Goal: Transaction & Acquisition: Purchase product/service

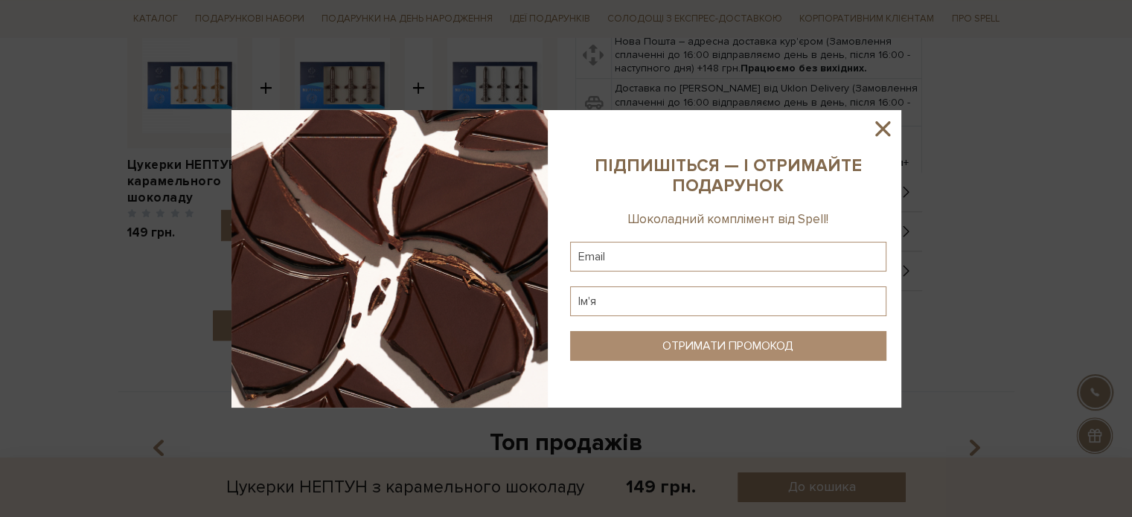
click at [882, 130] on icon at bounding box center [882, 128] width 15 height 15
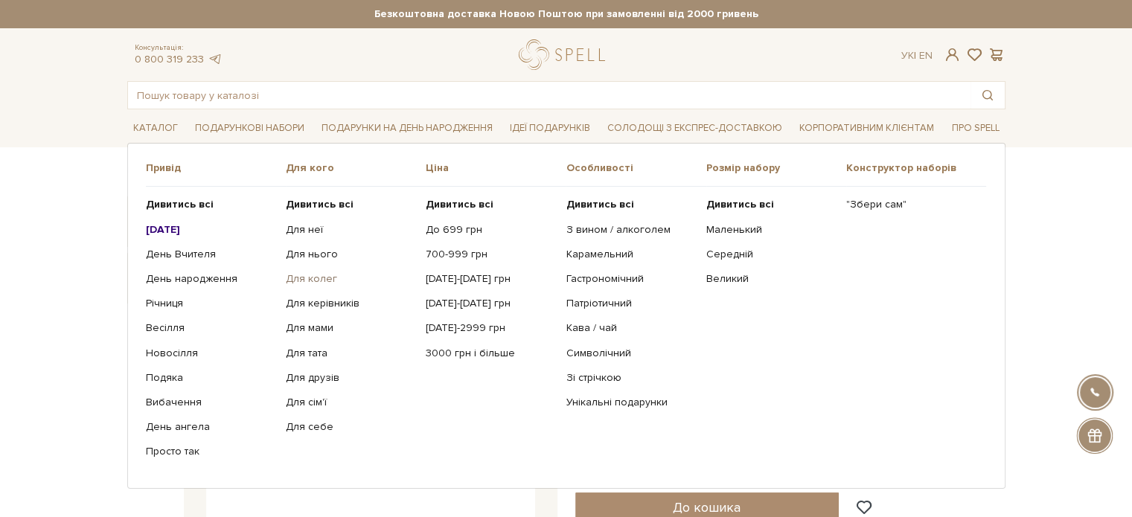
click at [323, 280] on link "Для колег" at bounding box center [350, 278] width 129 height 13
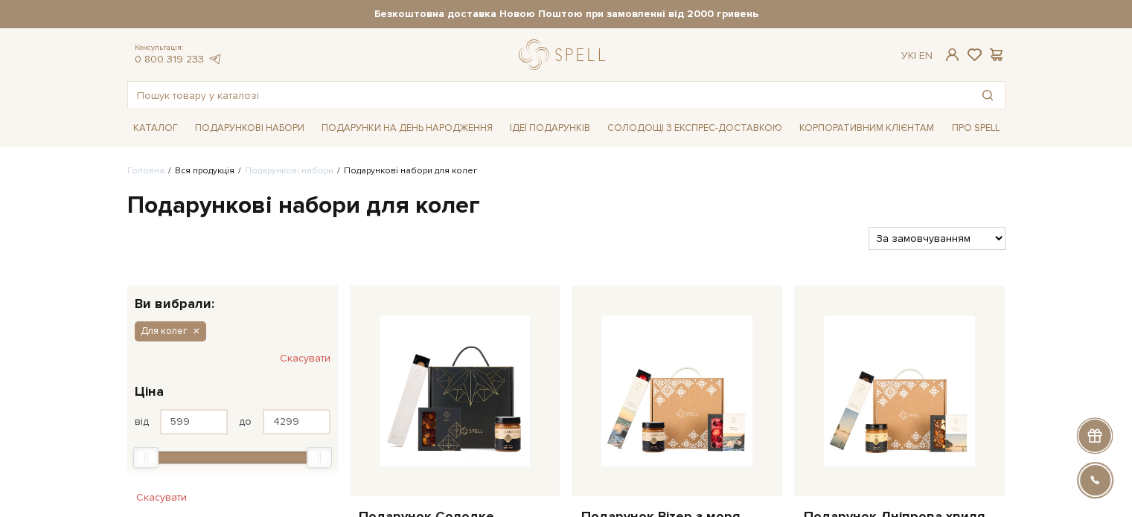
click at [200, 171] on link "Вся продукція" at bounding box center [205, 170] width 60 height 11
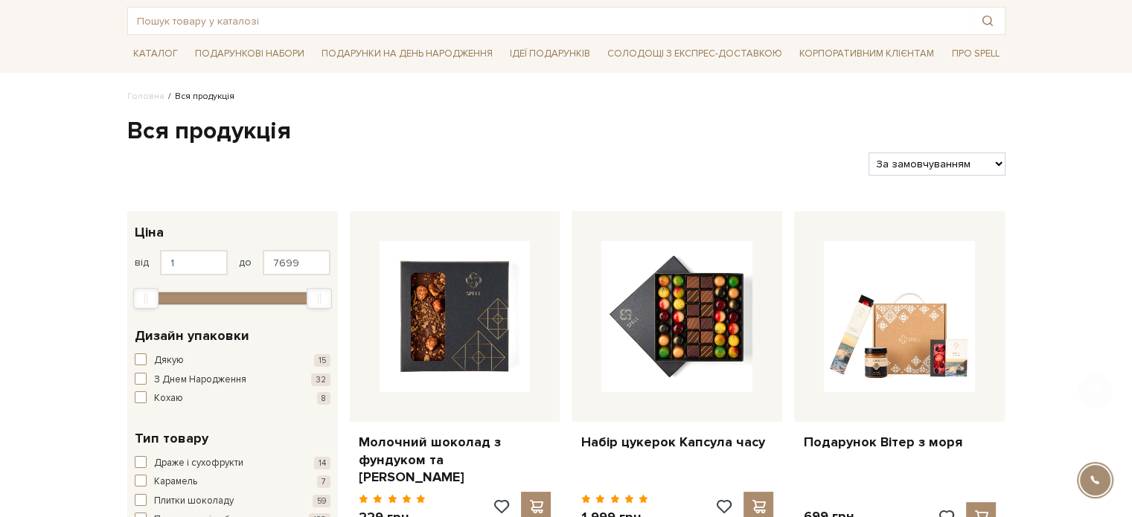
scroll to position [149, 0]
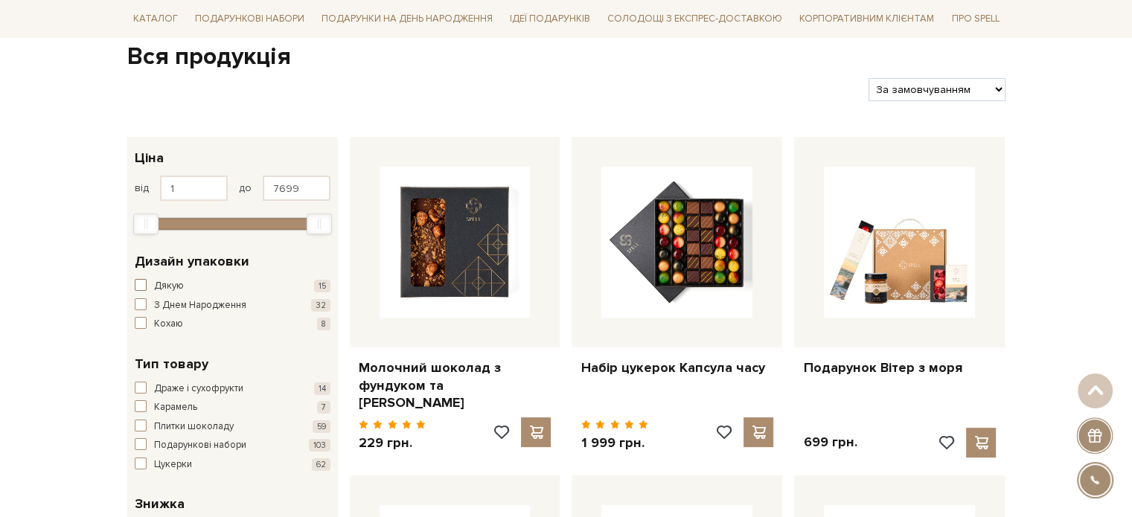
click at [137, 282] on span "button" at bounding box center [141, 285] width 12 height 12
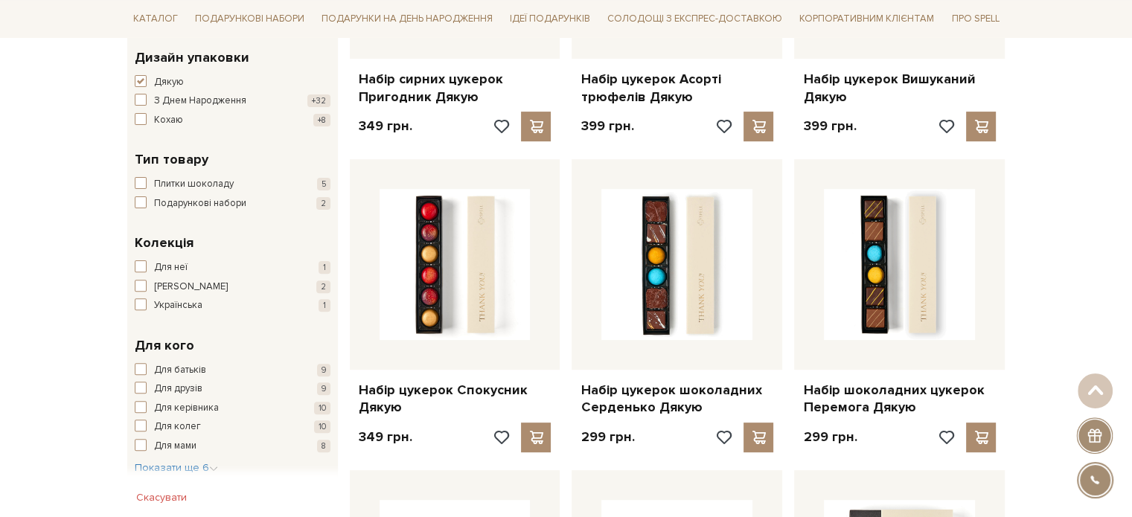
scroll to position [446, 0]
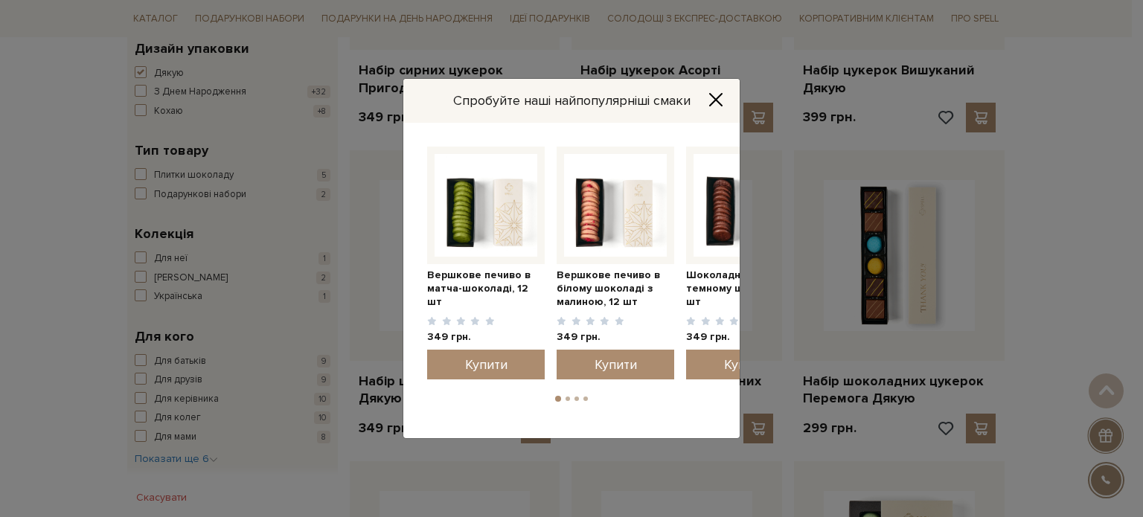
click at [714, 97] on icon "Close" at bounding box center [715, 99] width 15 height 15
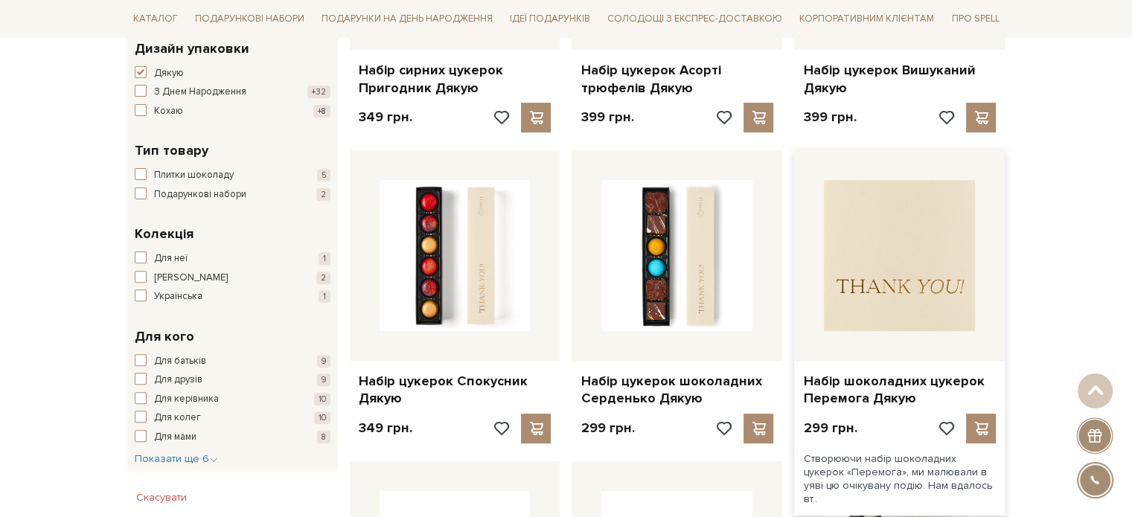
click at [880, 262] on img at bounding box center [899, 255] width 151 height 151
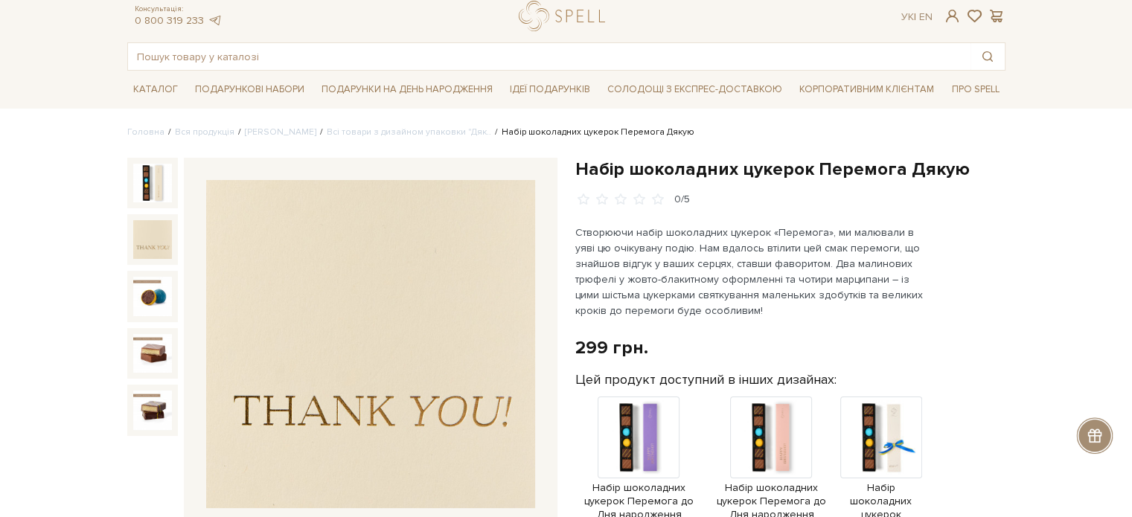
scroll to position [74, 0]
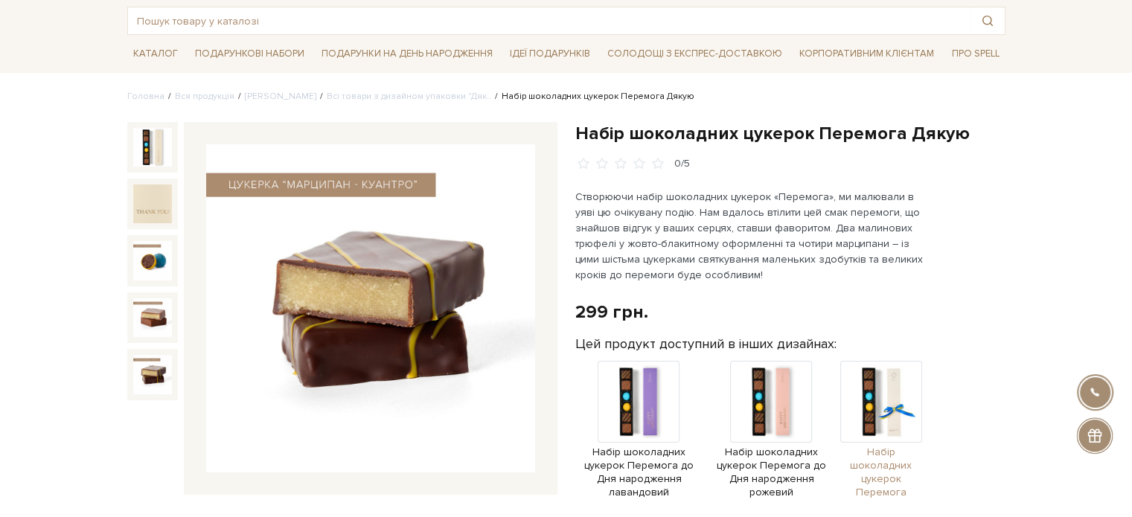
click at [893, 411] on img at bounding box center [881, 402] width 82 height 82
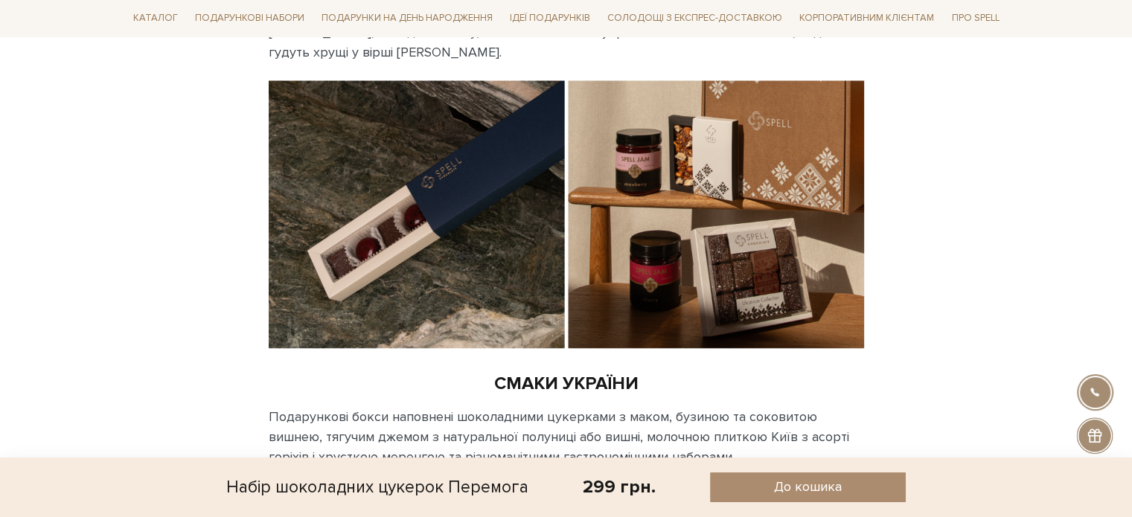
scroll to position [1860, 0]
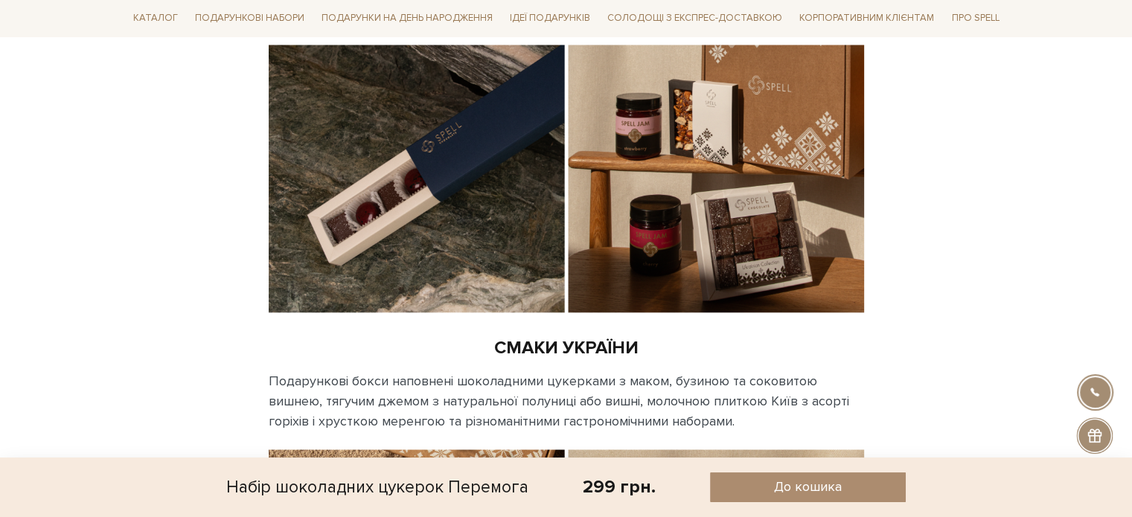
click at [399, 218] on img at bounding box center [566, 179] width 595 height 268
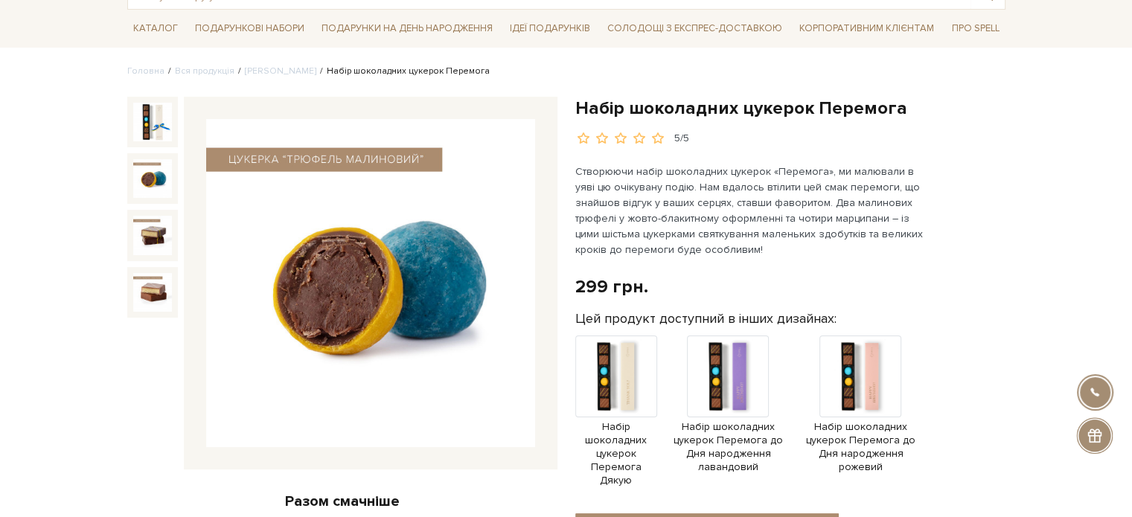
scroll to position [74, 0]
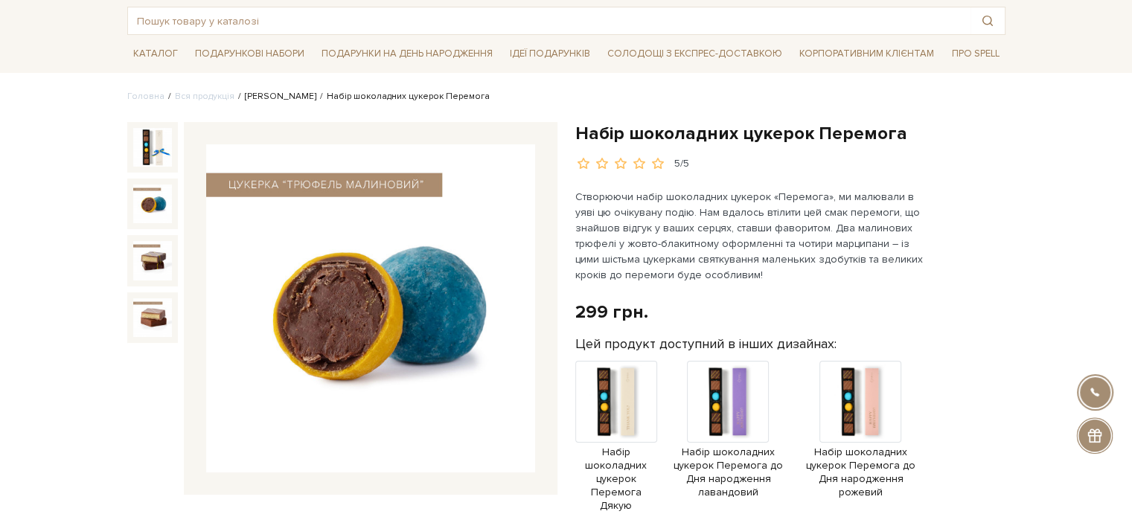
click at [277, 100] on link "[PERSON_NAME]" at bounding box center [280, 96] width 71 height 11
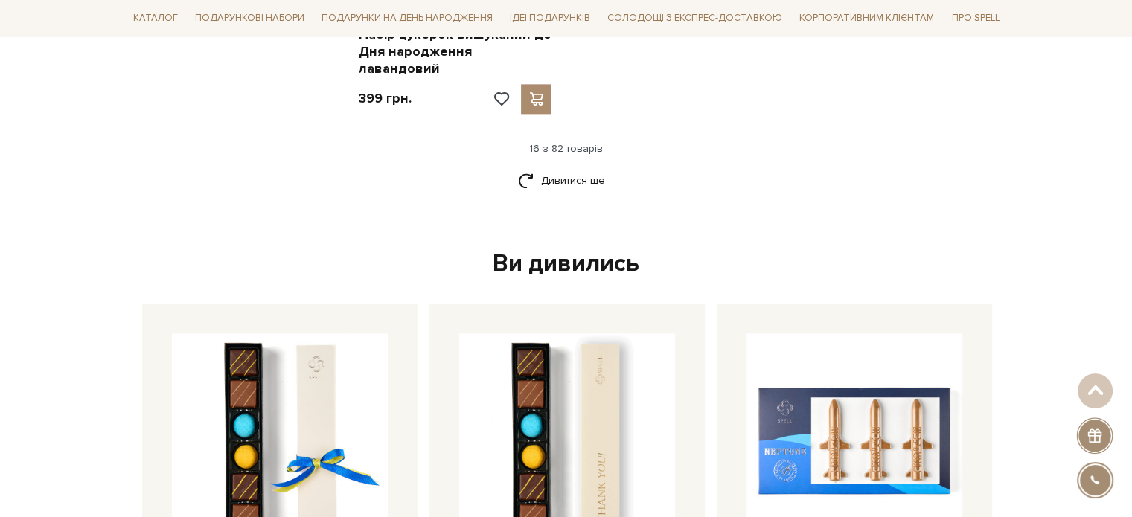
scroll to position [2083, 0]
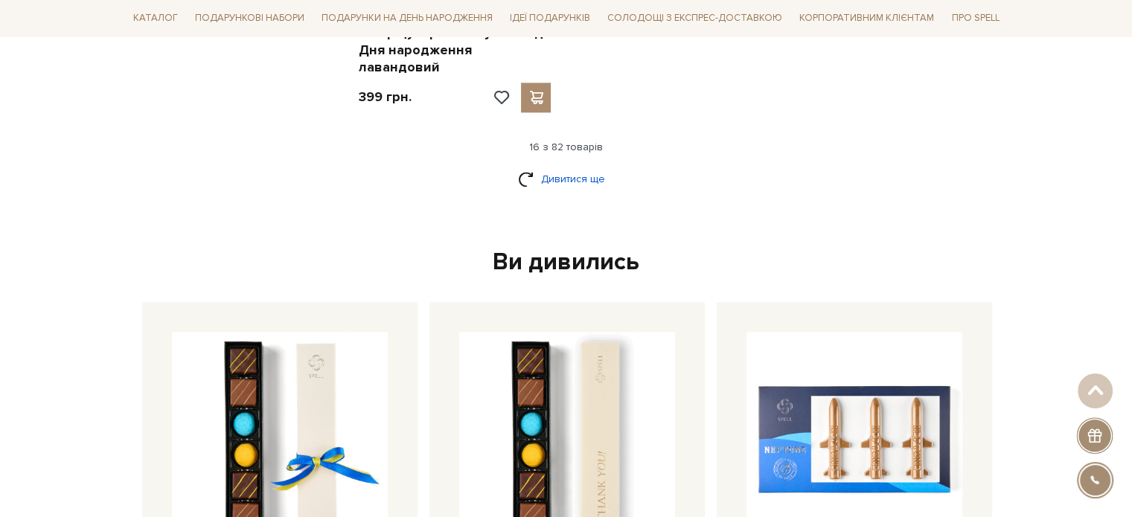
click at [551, 166] on link "Дивитися ще" at bounding box center [566, 179] width 97 height 26
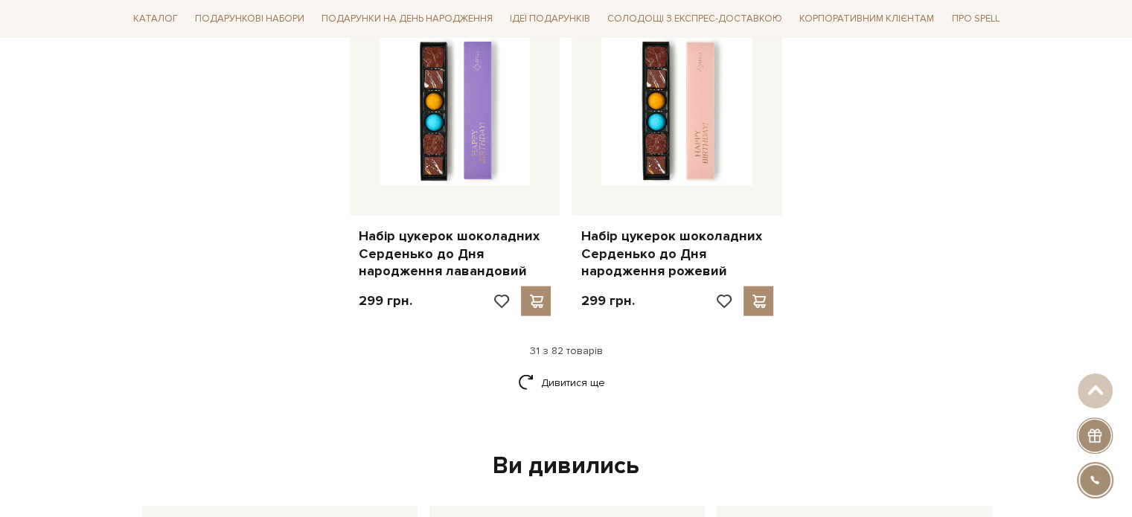
scroll to position [3496, 0]
click at [559, 369] on link "Дивитися ще" at bounding box center [566, 382] width 97 height 26
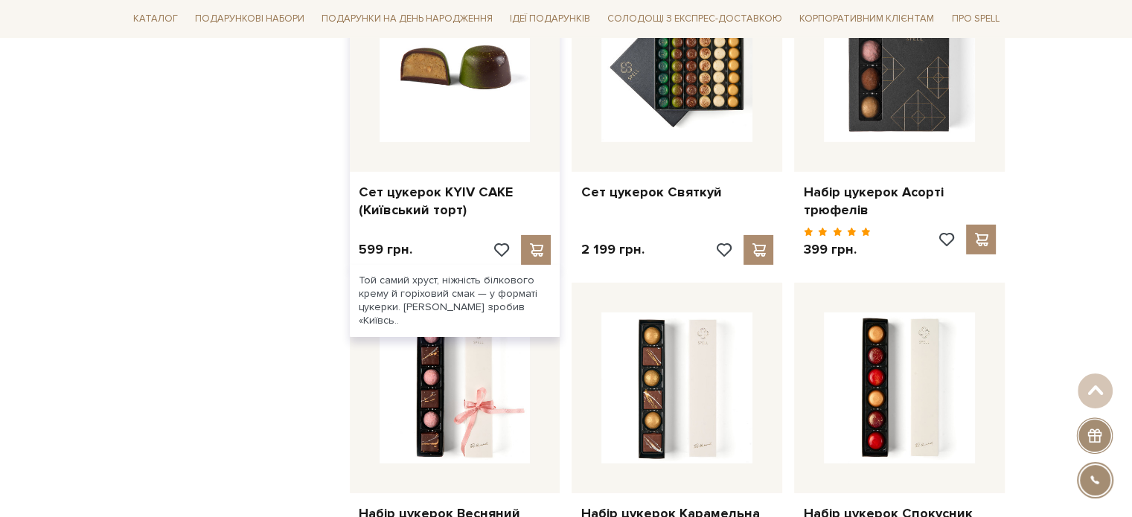
scroll to position [4835, 0]
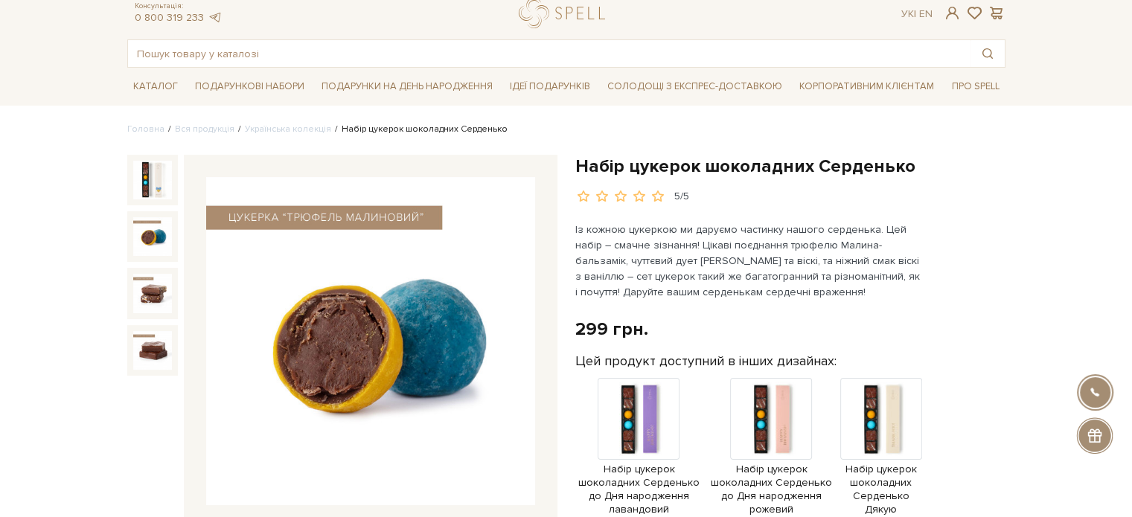
scroll to position [74, 0]
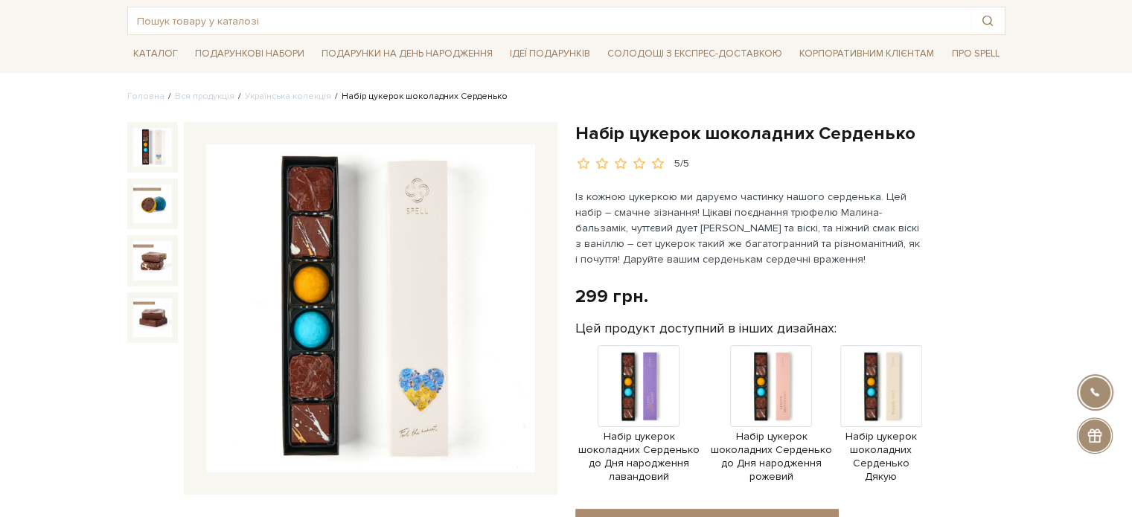
click at [153, 147] on img at bounding box center [152, 147] width 39 height 39
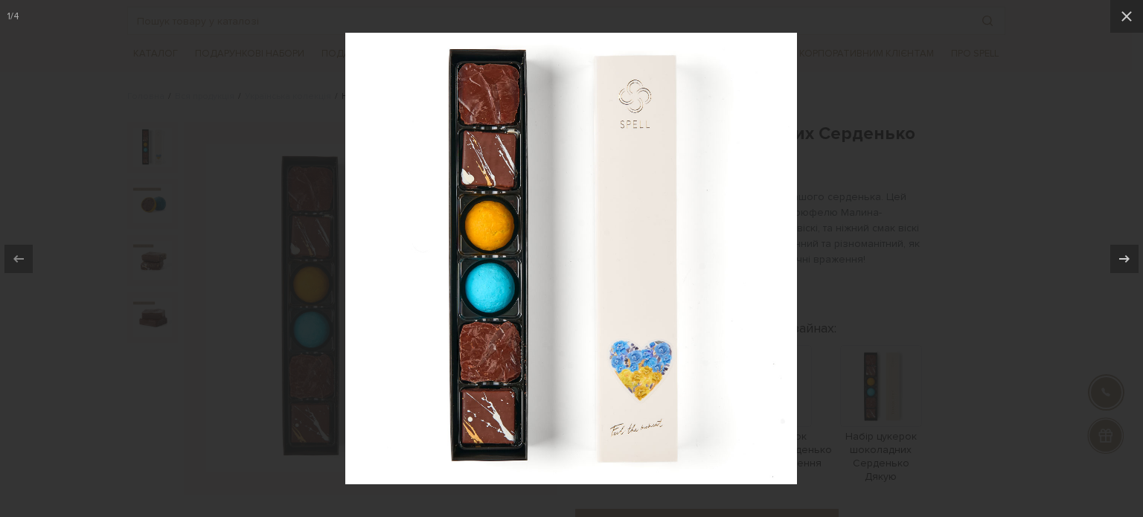
click at [665, 394] on img at bounding box center [571, 259] width 452 height 452
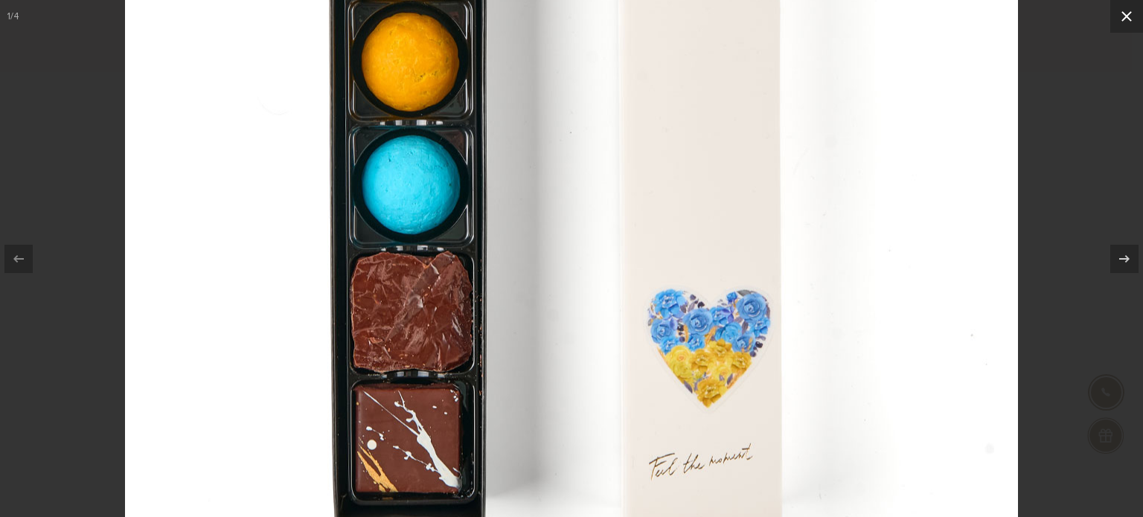
click at [1131, 14] on button at bounding box center [1126, 16] width 33 height 33
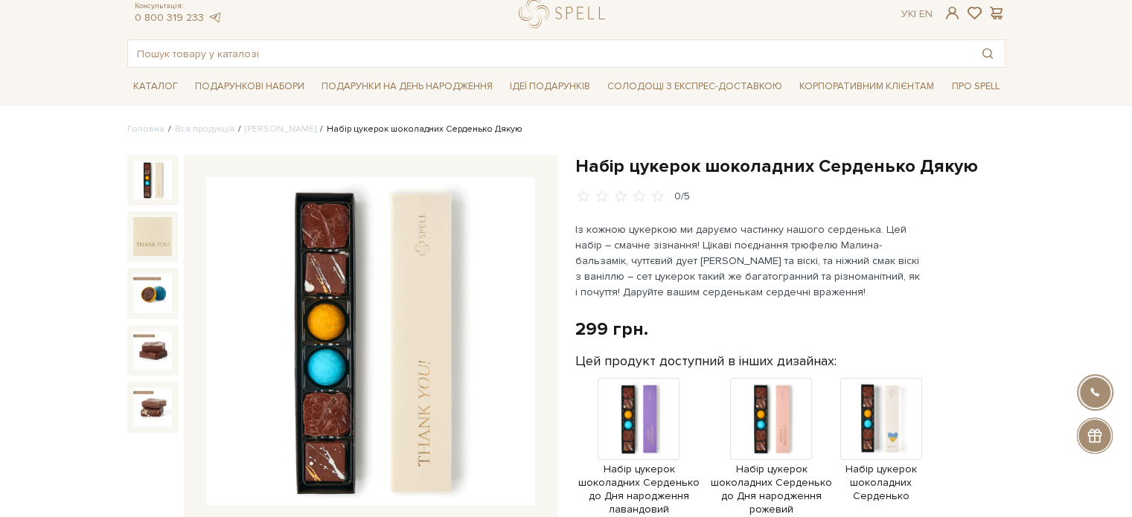
scroll to position [74, 0]
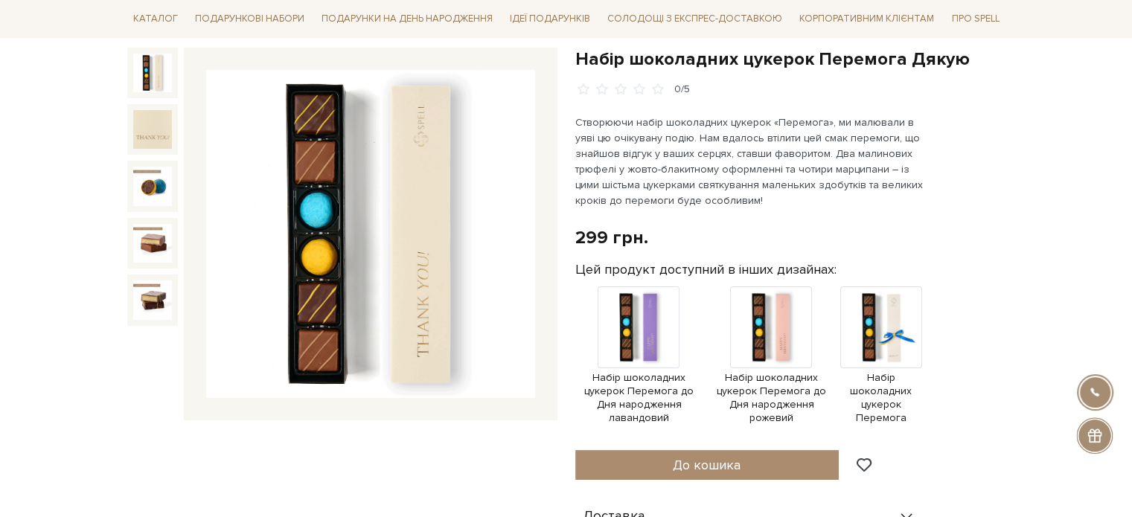
scroll to position [223, 0]
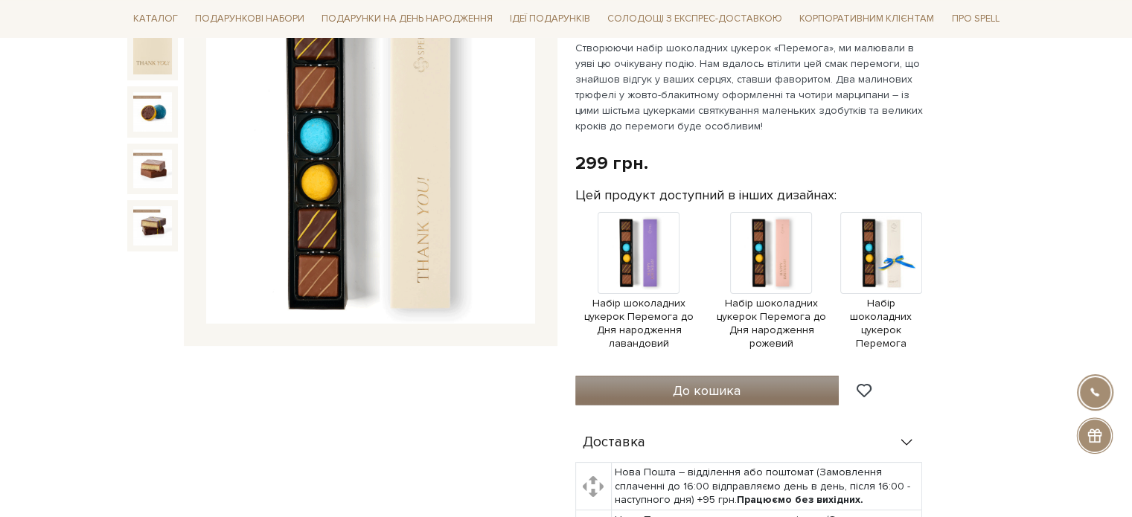
click at [726, 389] on span "До кошика" at bounding box center [707, 390] width 68 height 16
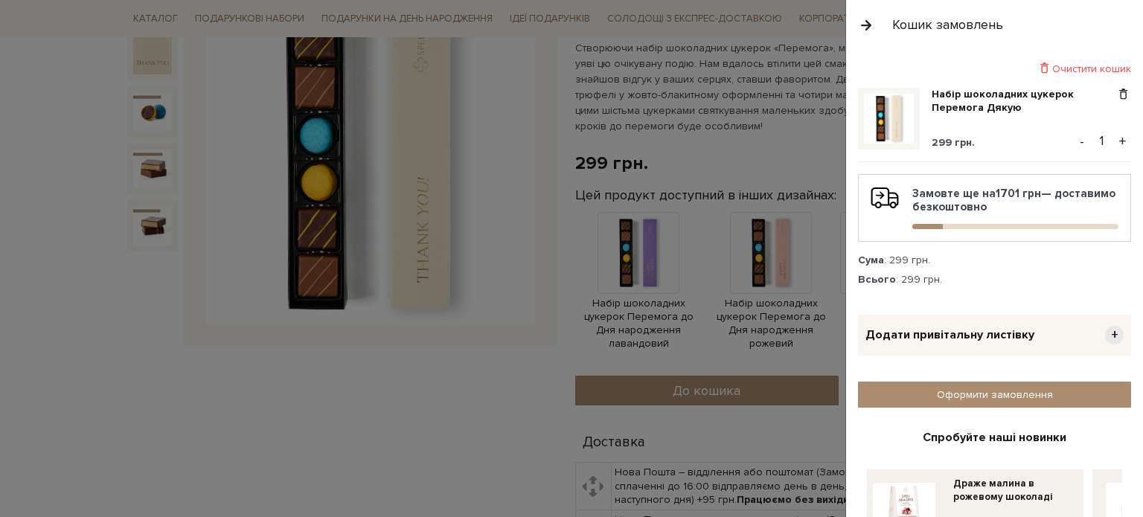
click at [1116, 139] on button "+" at bounding box center [1122, 141] width 17 height 22
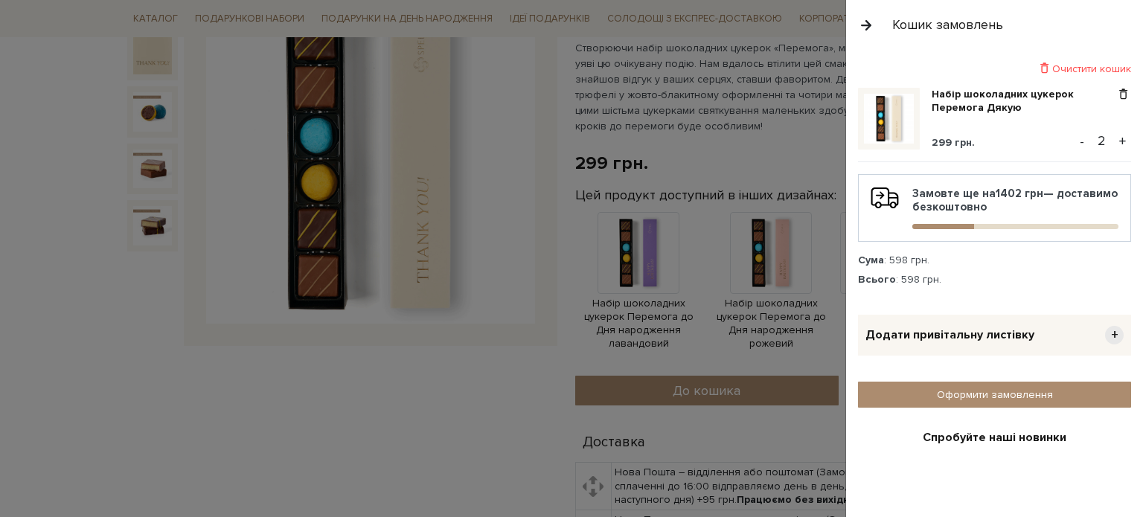
click at [1116, 139] on button "+" at bounding box center [1122, 141] width 17 height 22
click at [446, 401] on div at bounding box center [571, 258] width 1143 height 517
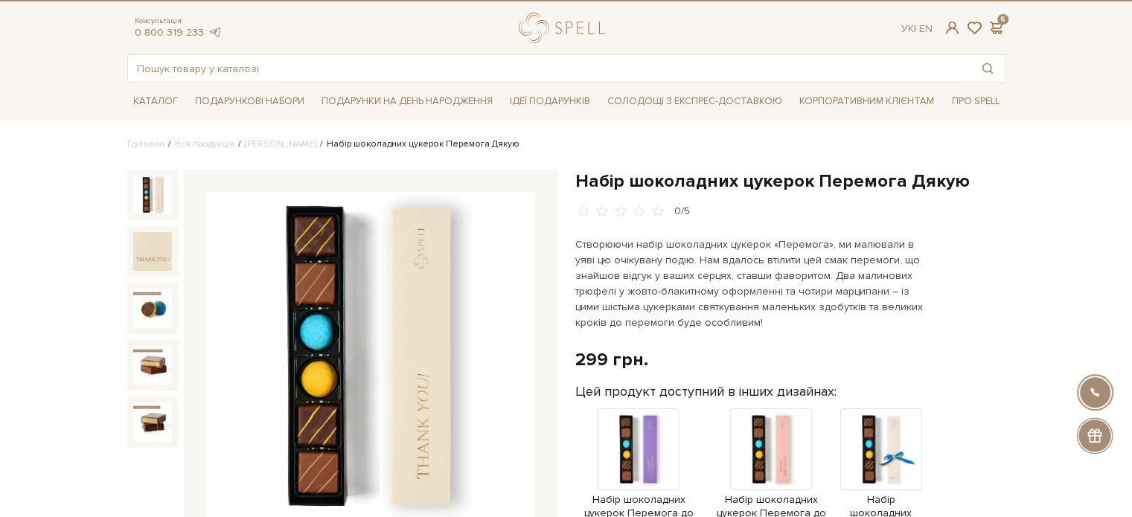
scroll to position [0, 0]
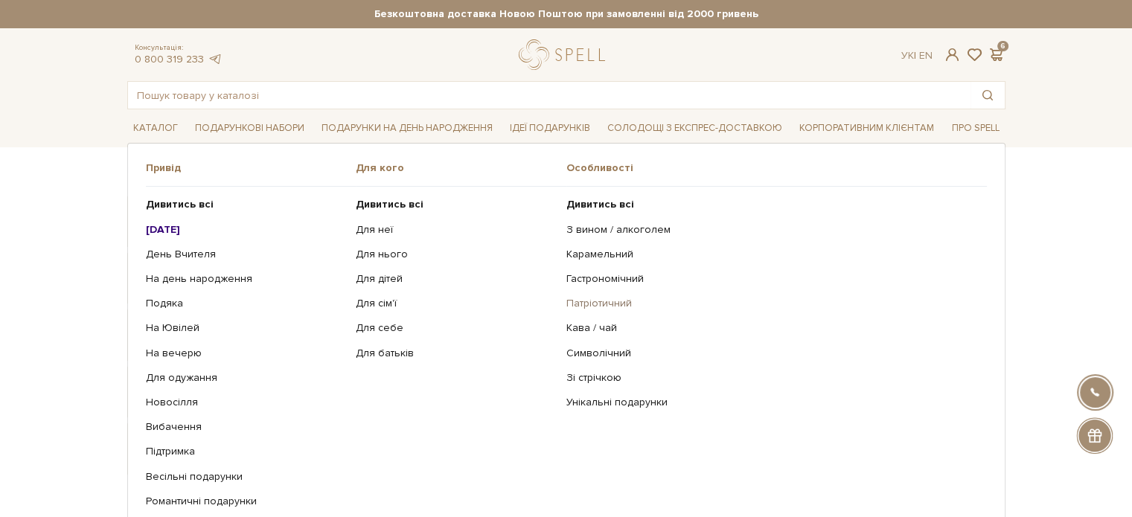
click at [582, 301] on link "Патріотичний" at bounding box center [770, 303] width 409 height 13
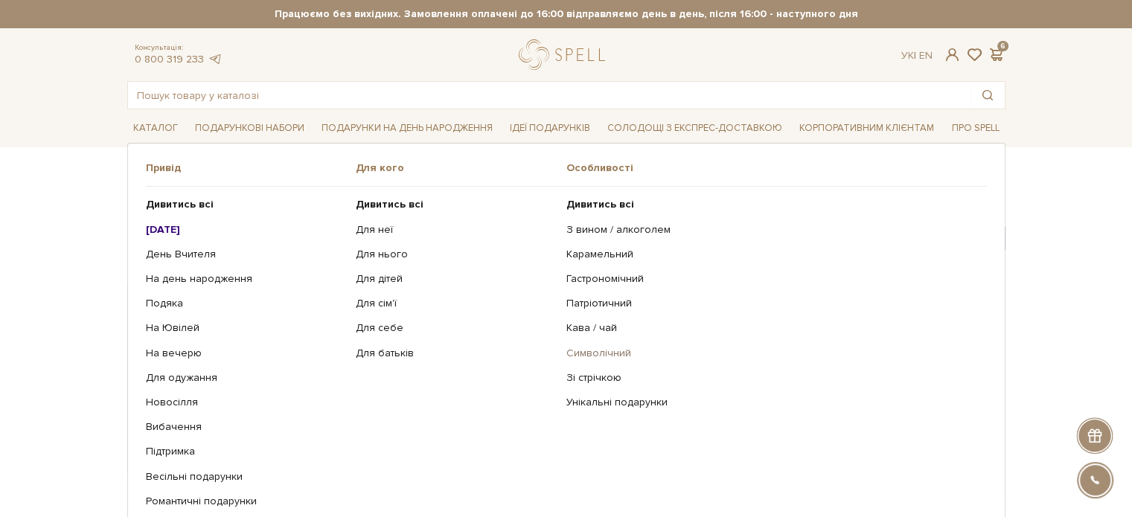
click at [586, 355] on link "Символічний" at bounding box center [770, 353] width 409 height 13
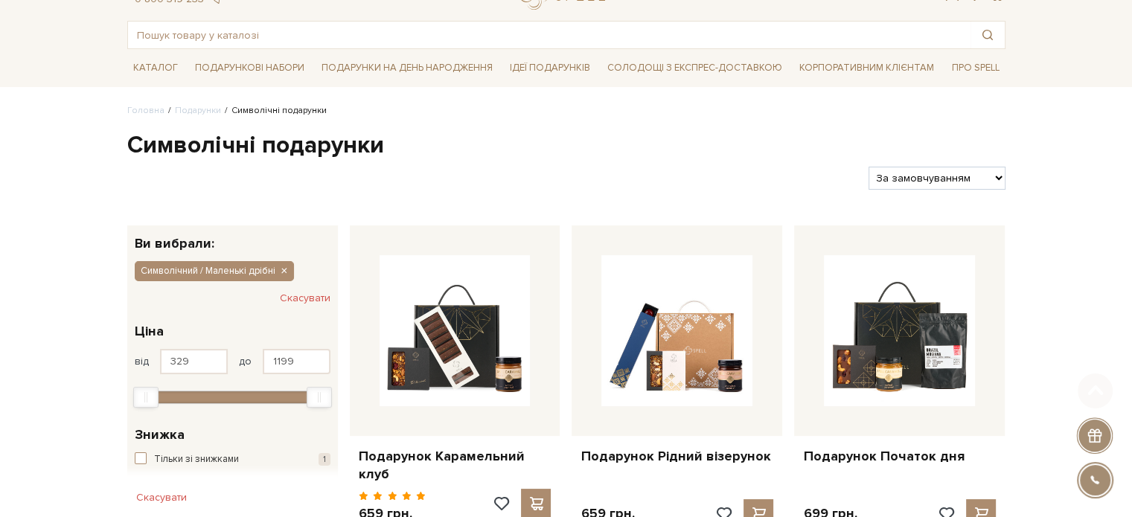
scroll to position [149, 0]
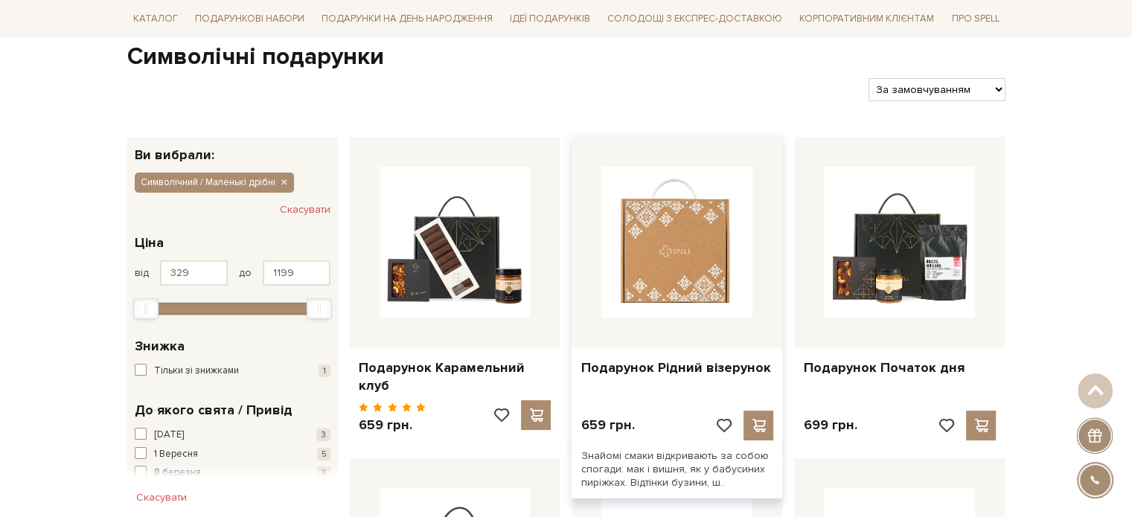
click at [655, 221] on img at bounding box center [676, 242] width 151 height 151
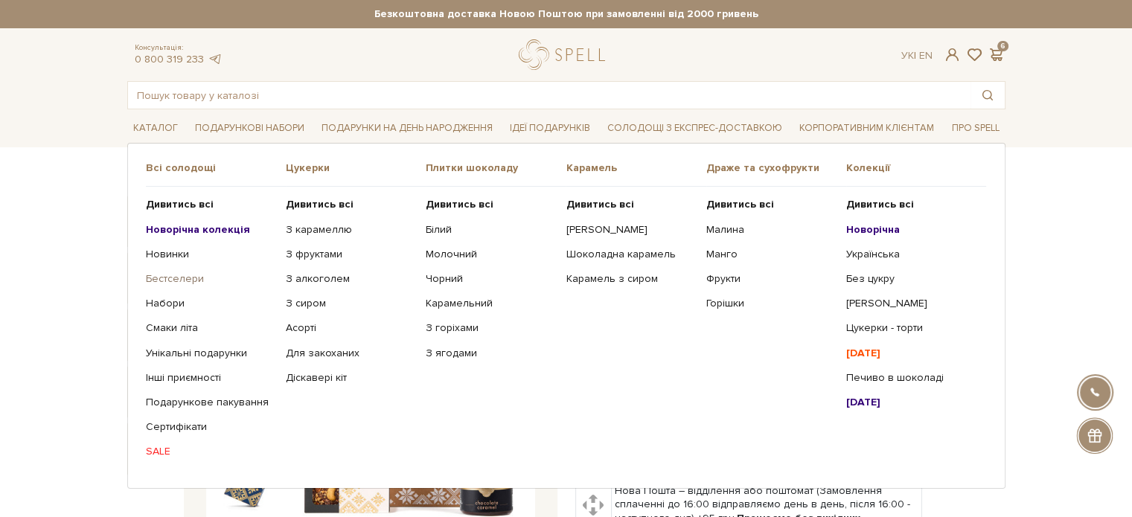
click at [184, 283] on link "Бестселери" at bounding box center [210, 278] width 129 height 13
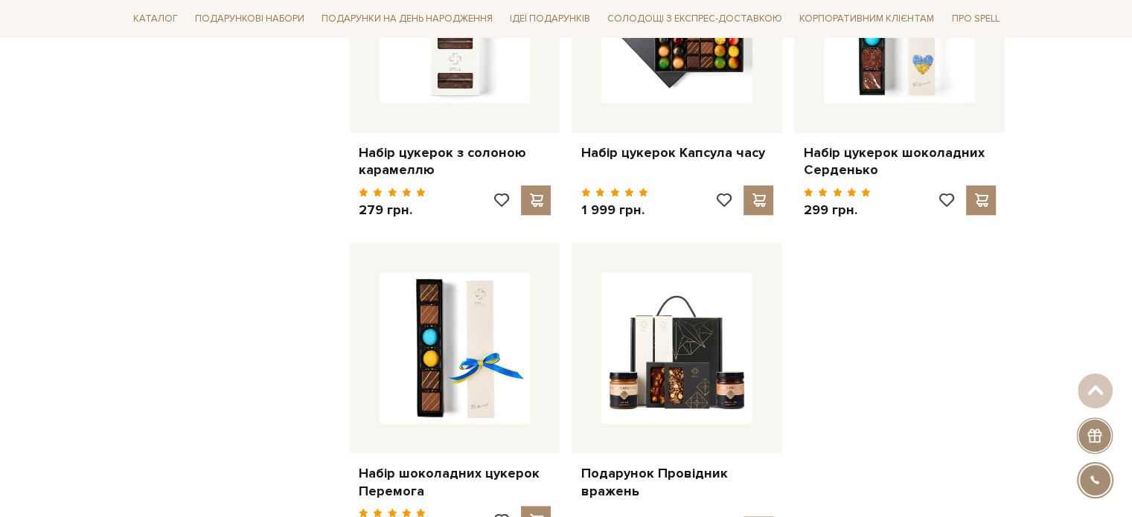
scroll to position [1711, 0]
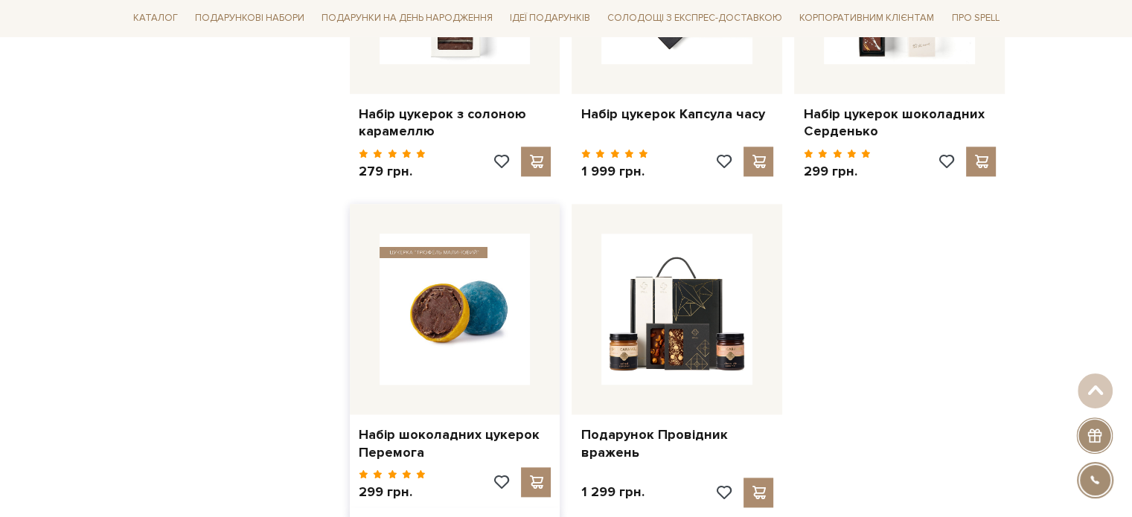
click at [473, 312] on img at bounding box center [454, 309] width 151 height 151
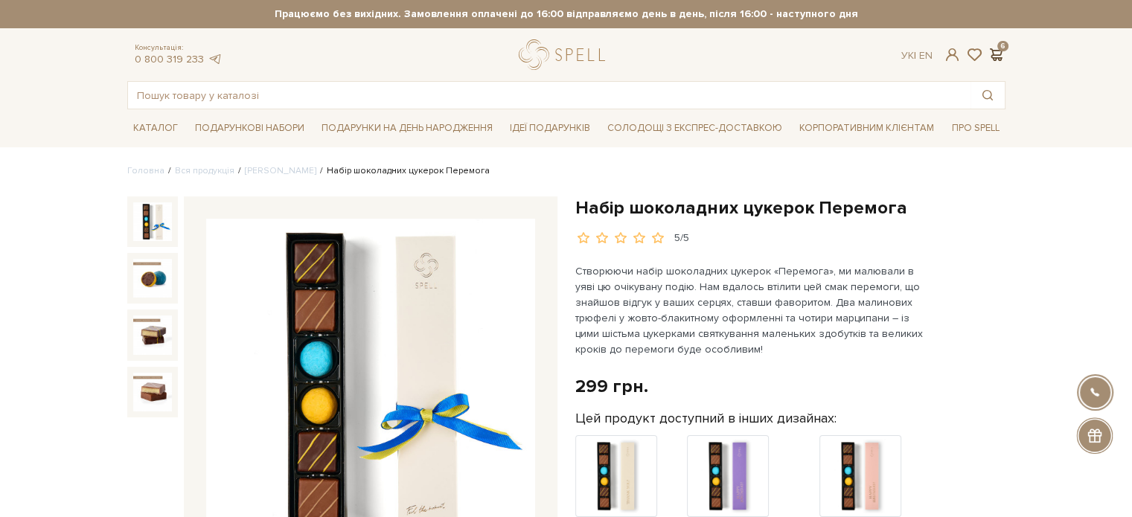
click at [998, 55] on span at bounding box center [996, 55] width 18 height 16
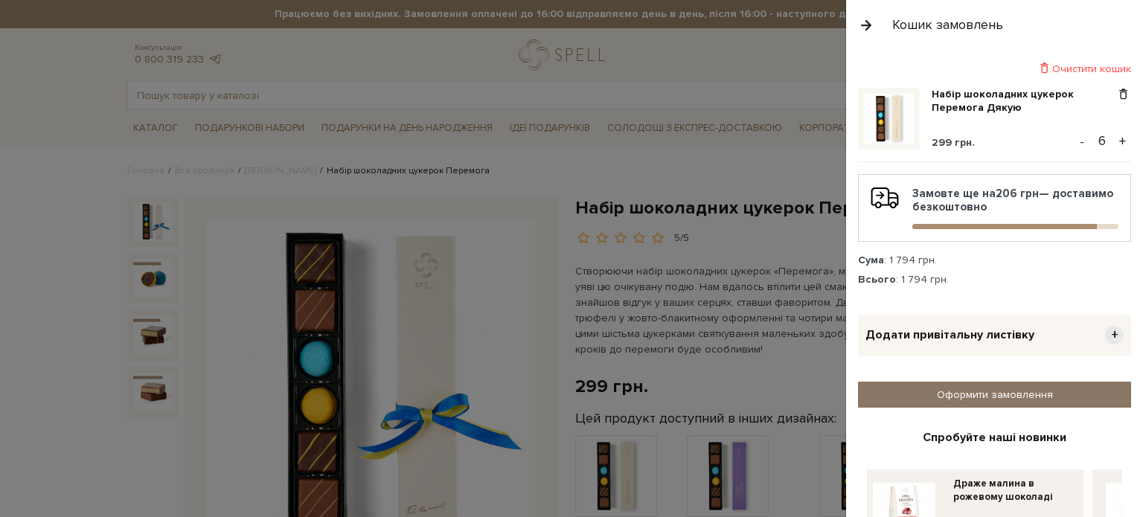
click at [1027, 398] on link "Оформити замовлення" at bounding box center [994, 395] width 273 height 26
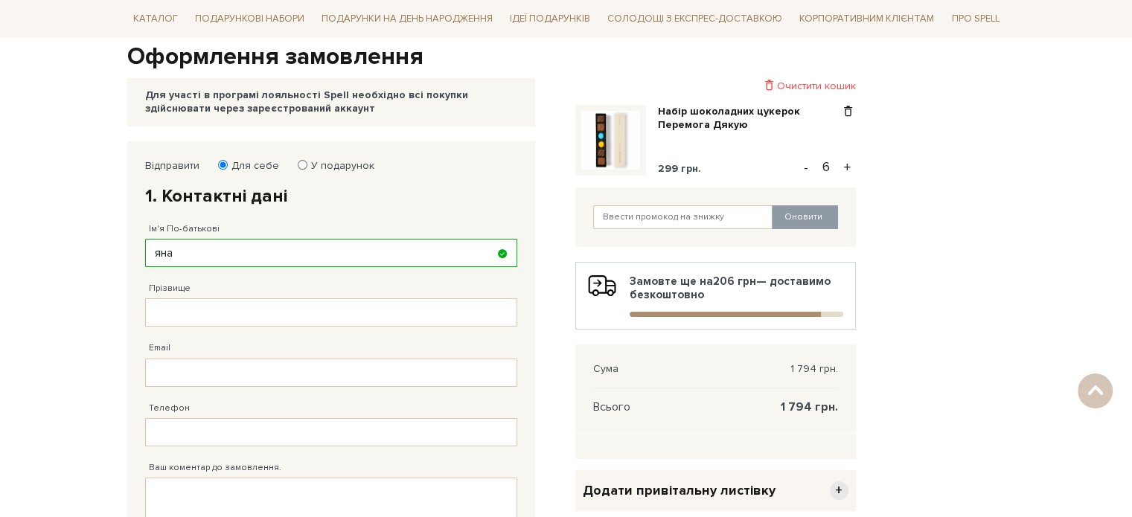
click at [281, 255] on input "яна" at bounding box center [331, 253] width 372 height 28
type input "яна сергіївна"
click at [229, 318] on input "Прізвище" at bounding box center [331, 312] width 372 height 28
type input "синявська"
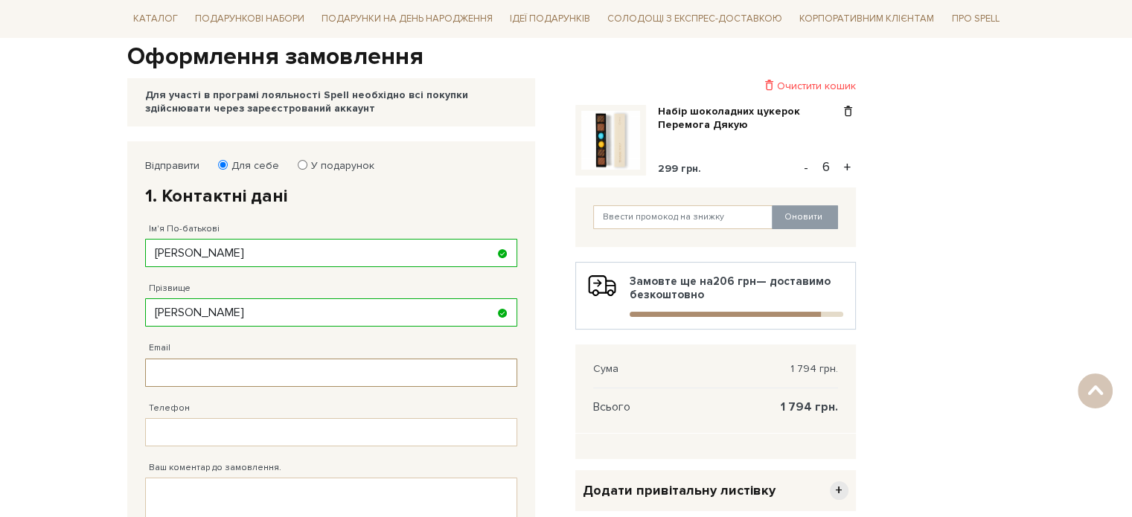
click at [231, 374] on input "Email" at bounding box center [331, 373] width 372 height 28
type input "sinyavska_yana@ukr.net"
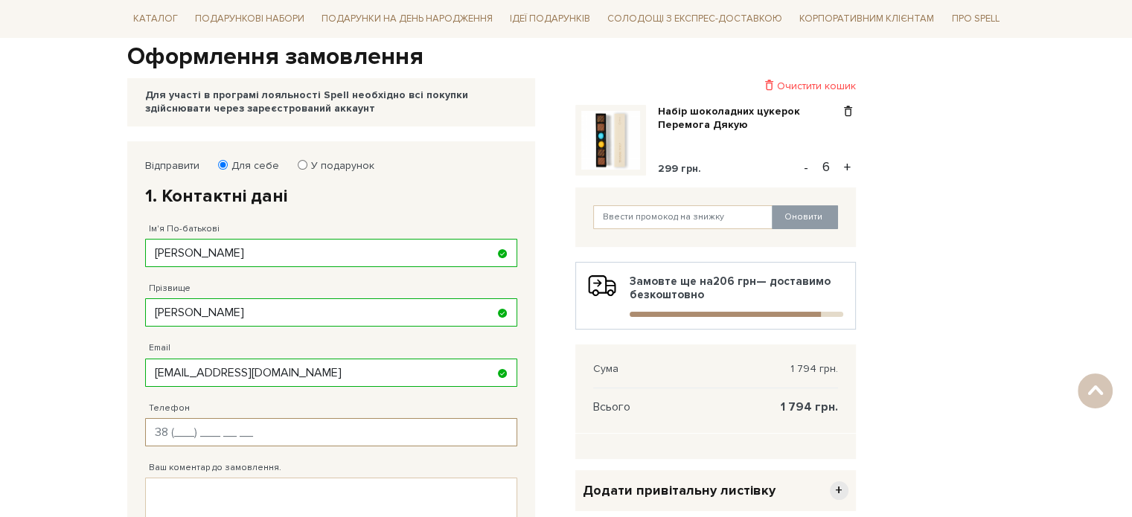
click at [237, 431] on input "Телефон" at bounding box center [331, 432] width 372 height 28
type input "38 (050) 336 02 24"
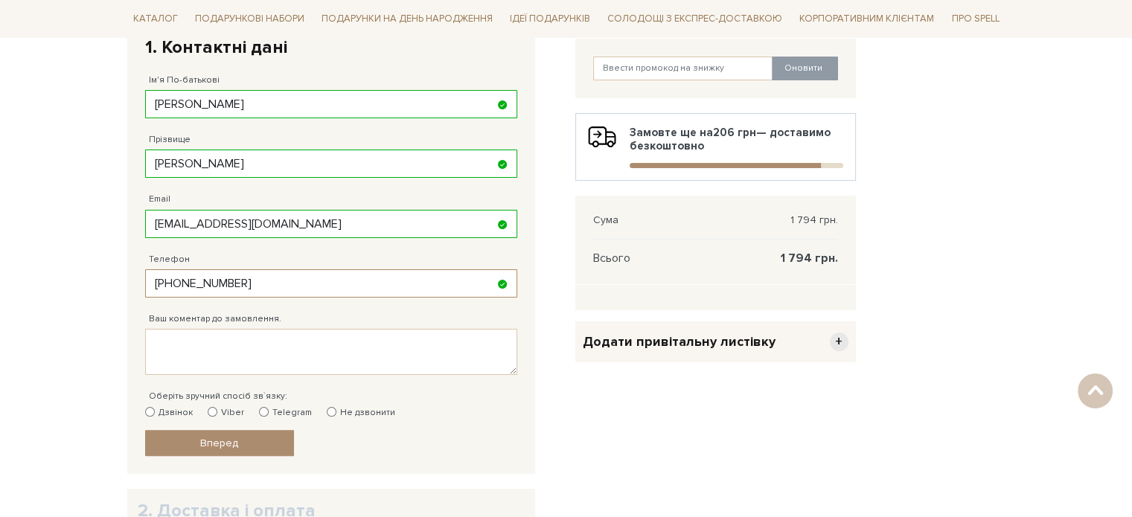
scroll to position [372, 0]
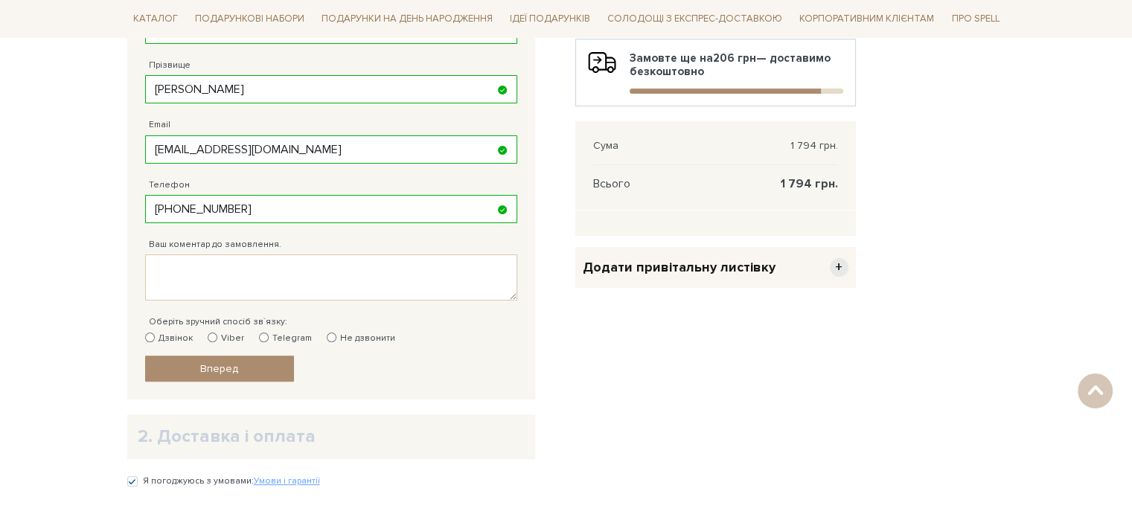
click at [211, 335] on input "Viber" at bounding box center [213, 338] width 10 height 10
radio input "true"
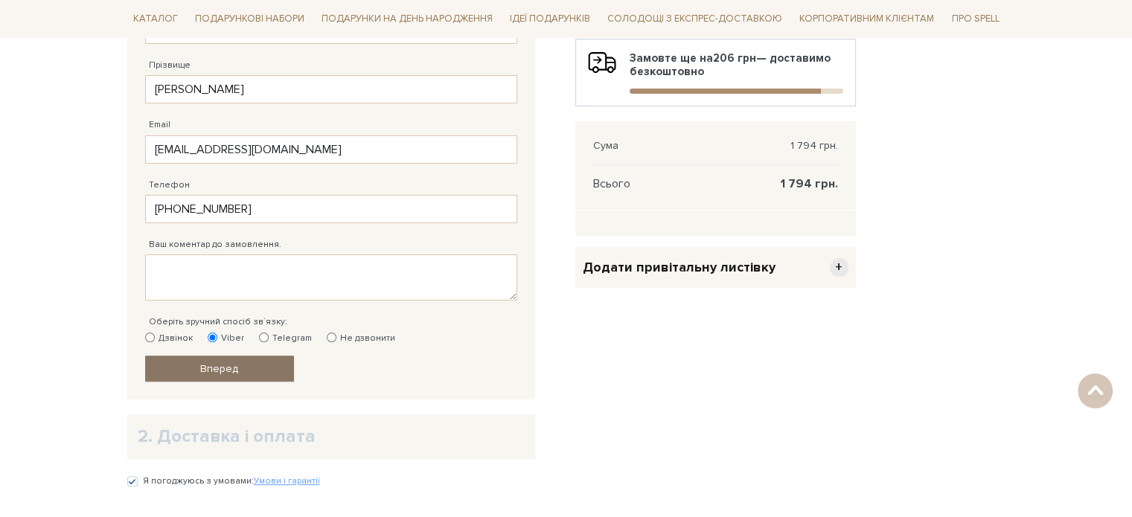
click at [198, 371] on link "Вперед" at bounding box center [219, 369] width 149 height 26
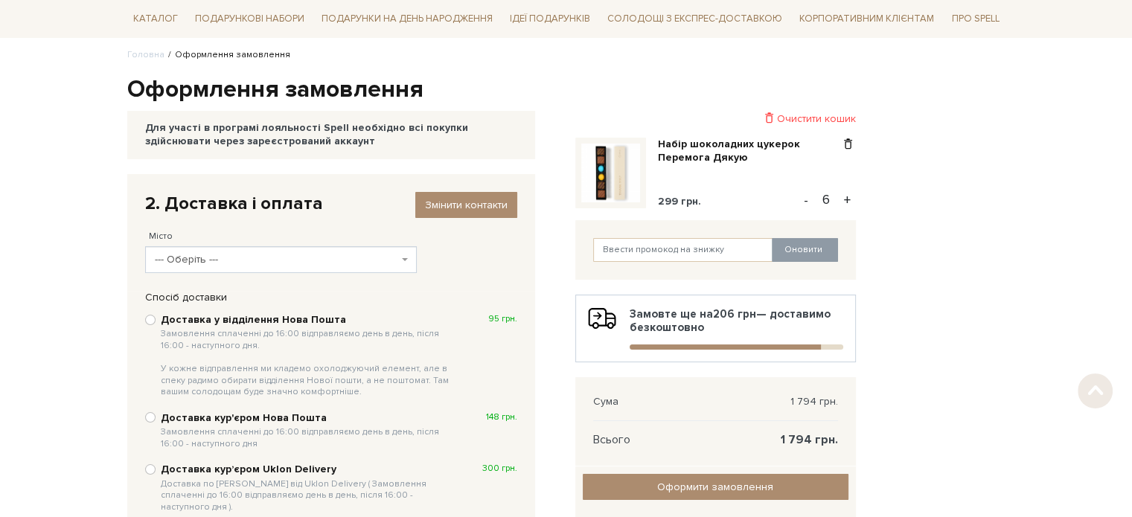
scroll to position [149, 0]
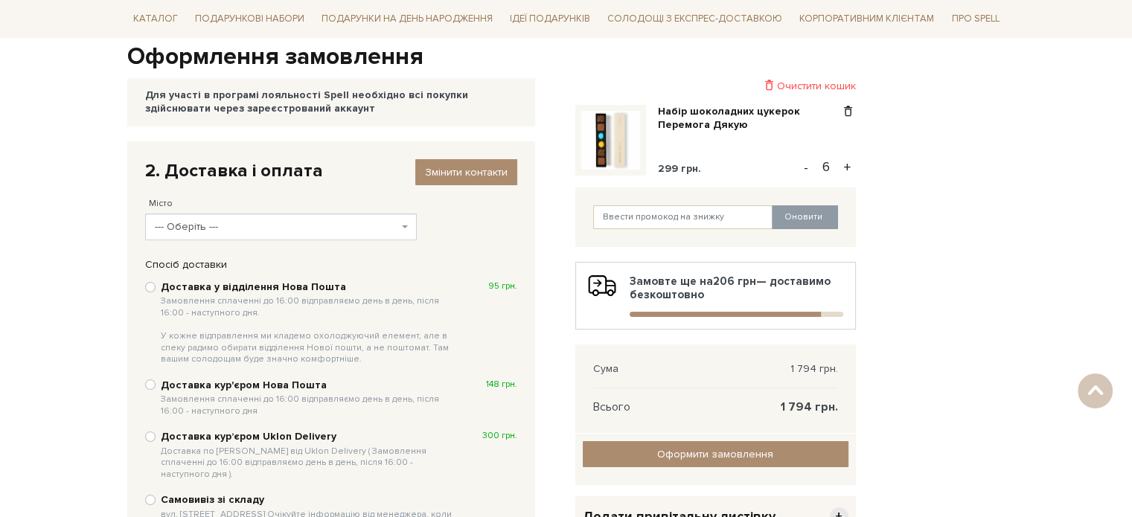
click at [405, 225] on b at bounding box center [405, 226] width 6 height 3
click at [259, 223] on span "--- Оберіть ---" at bounding box center [276, 226] width 243 height 15
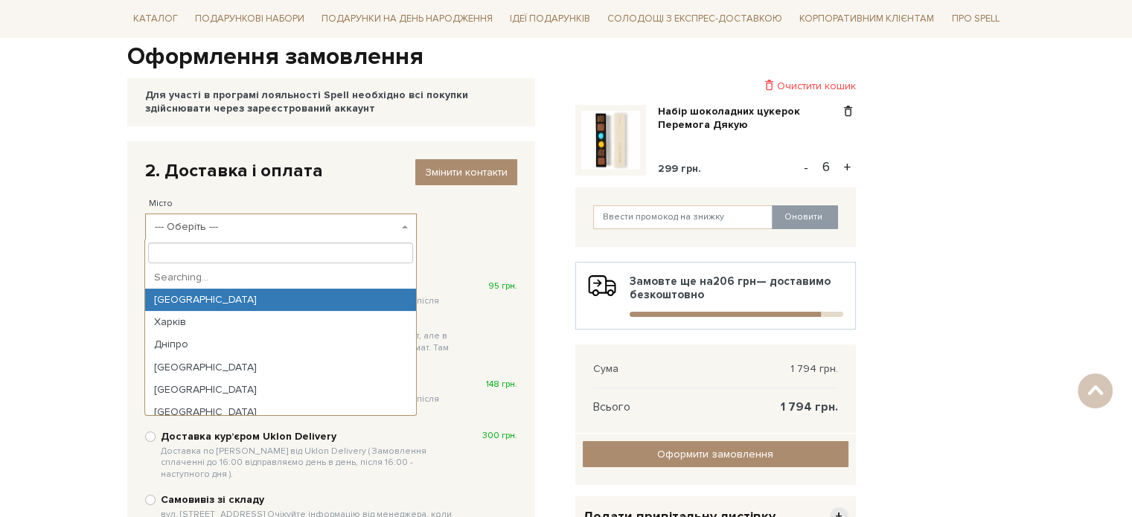
click at [284, 223] on span "--- Оберіть ---" at bounding box center [276, 226] width 243 height 15
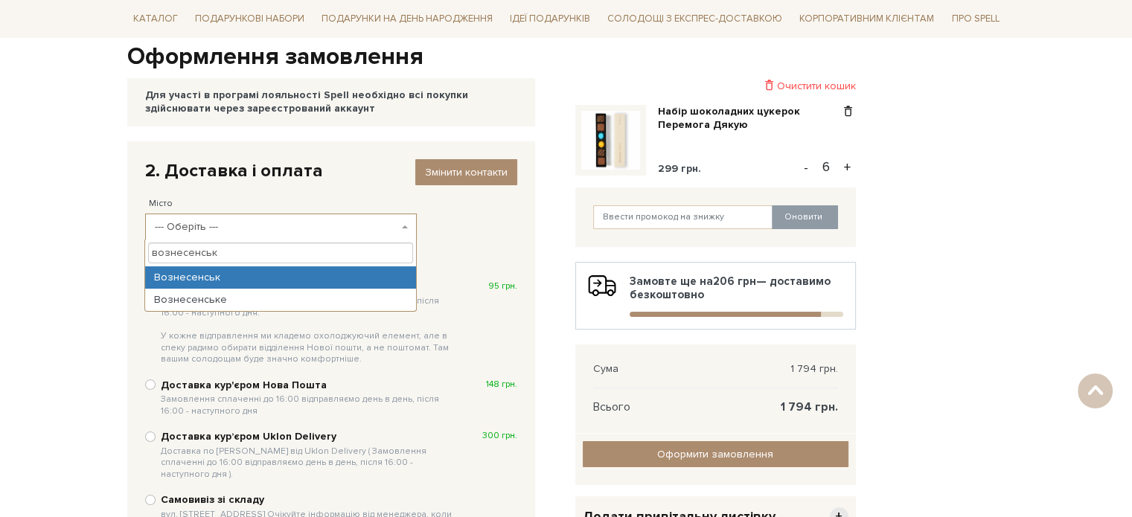
type input "вознесенськ"
select select "Вознесенськ"
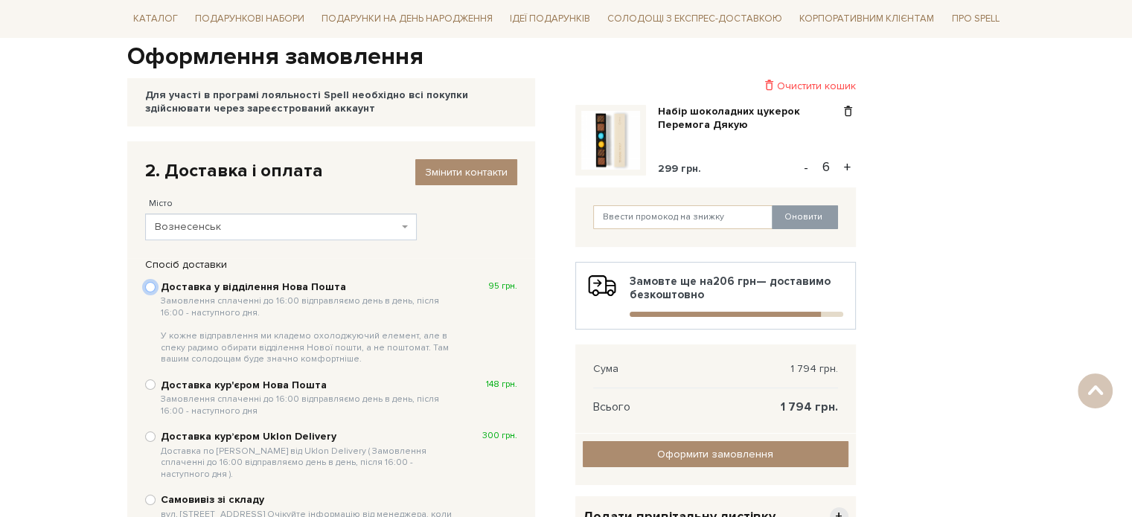
click at [150, 283] on input "Доставка у відділення Нова Пошта Замовлення сплаченні до 16:00 відправляємо ден…" at bounding box center [150, 287] width 10 height 10
radio input "true"
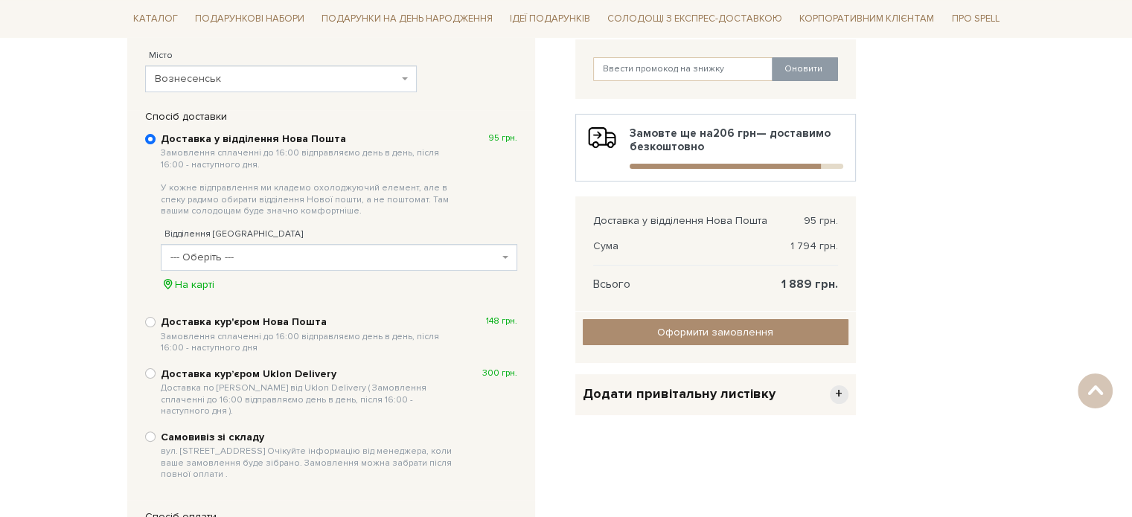
scroll to position [298, 0]
click at [495, 254] on span "--- Оберіть ---" at bounding box center [334, 256] width 328 height 15
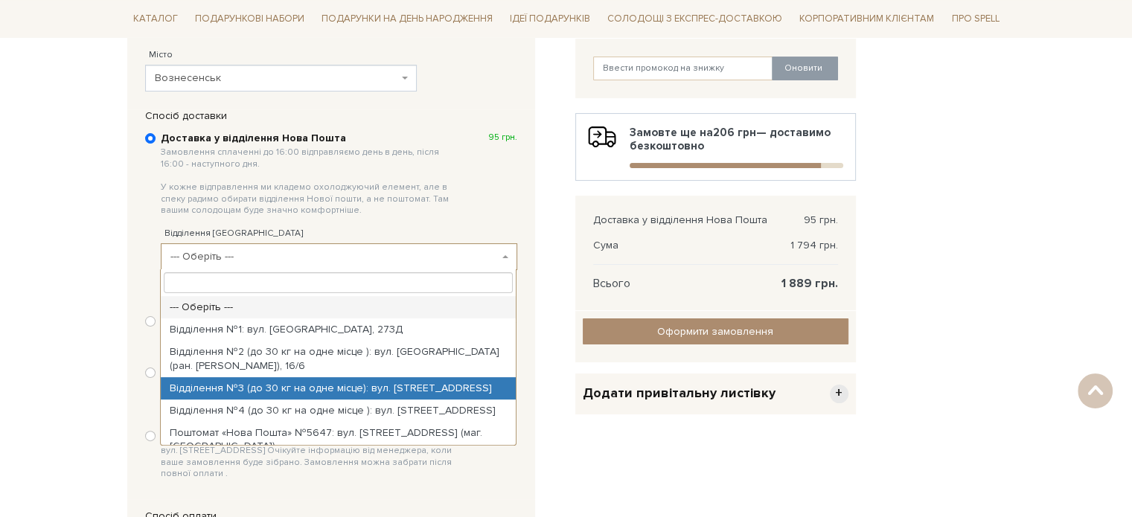
select select "Відділення №3 (до 30 кг на одне місце): вул. Соборності, 34А"
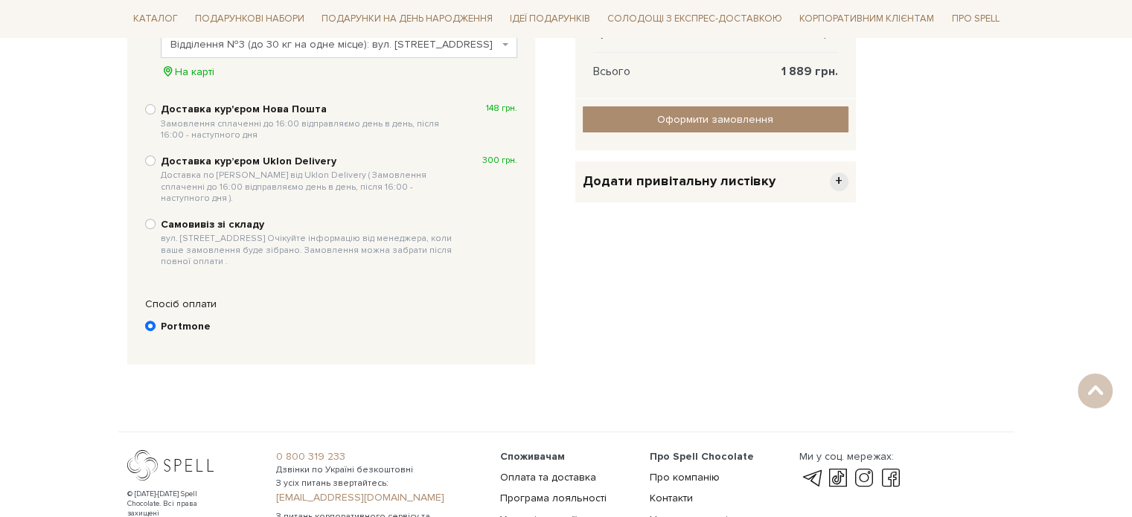
scroll to position [443, 0]
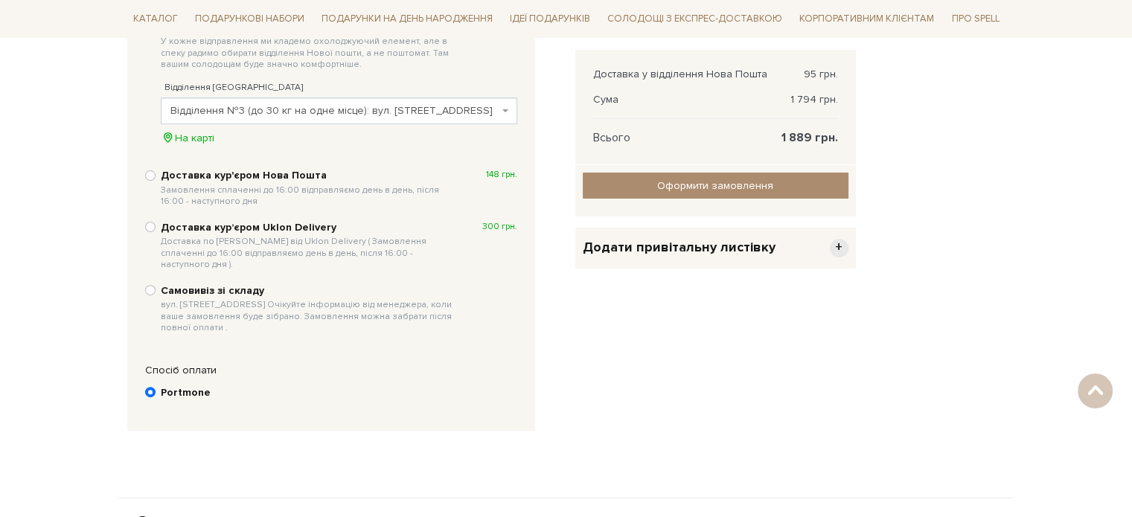
click at [166, 364] on div "Спосіб оплати" at bounding box center [331, 370] width 387 height 13
click at [167, 386] on b "Portmone" at bounding box center [186, 392] width 50 height 13
click at [155, 387] on input "Portmone" at bounding box center [150, 392] width 10 height 10
click at [146, 387] on input "Portmone" at bounding box center [150, 392] width 10 height 10
click at [176, 386] on b "Portmone" at bounding box center [186, 392] width 50 height 13
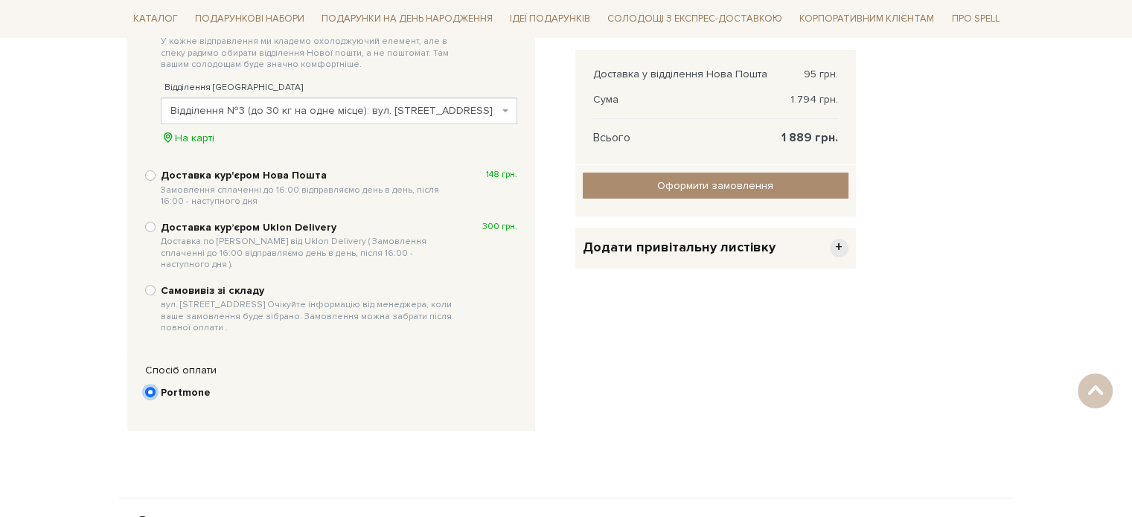
click at [155, 387] on input "Portmone" at bounding box center [150, 392] width 10 height 10
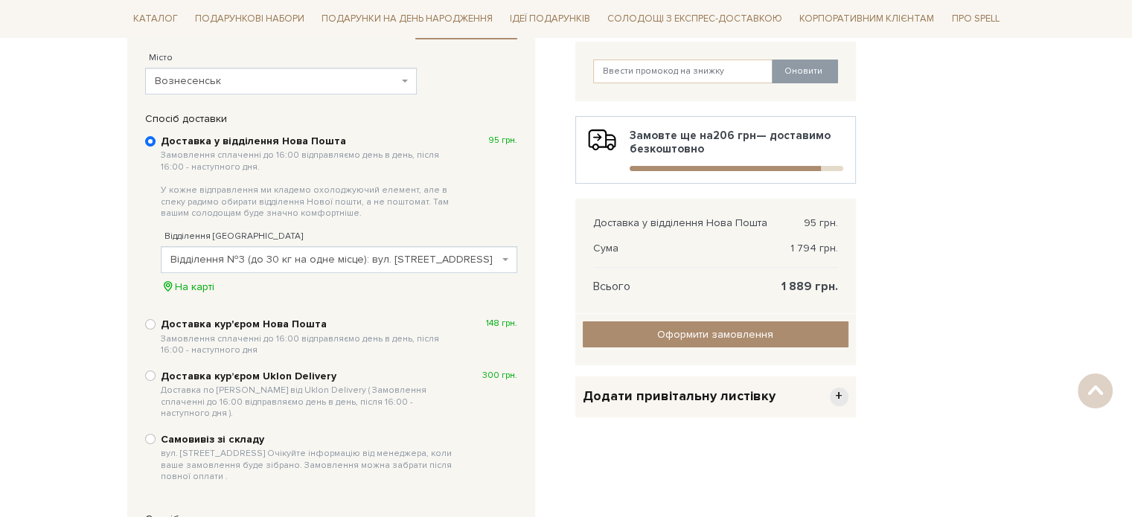
scroll to position [295, 0]
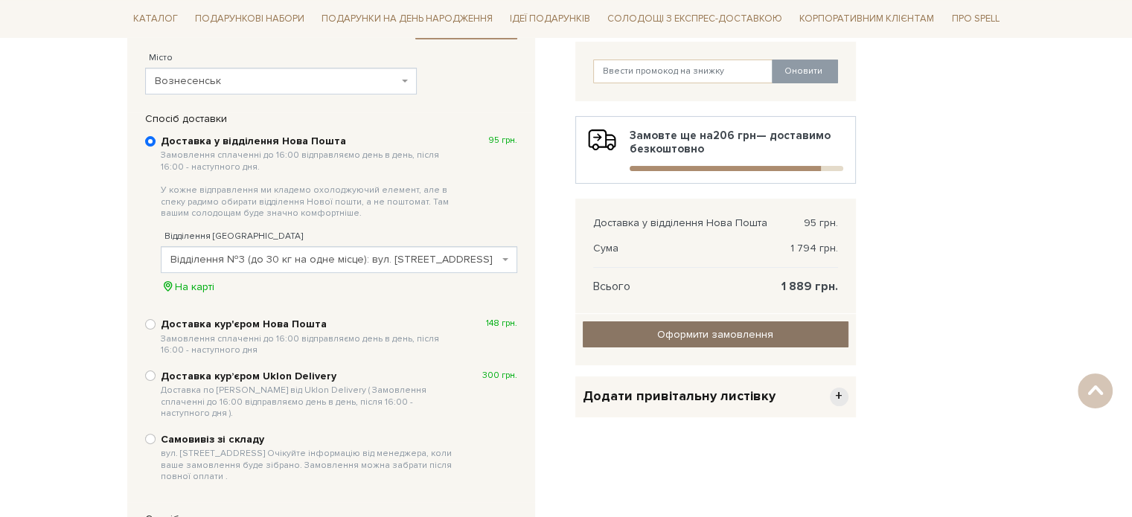
click at [774, 336] on input "Оформити замовлення" at bounding box center [715, 334] width 266 height 26
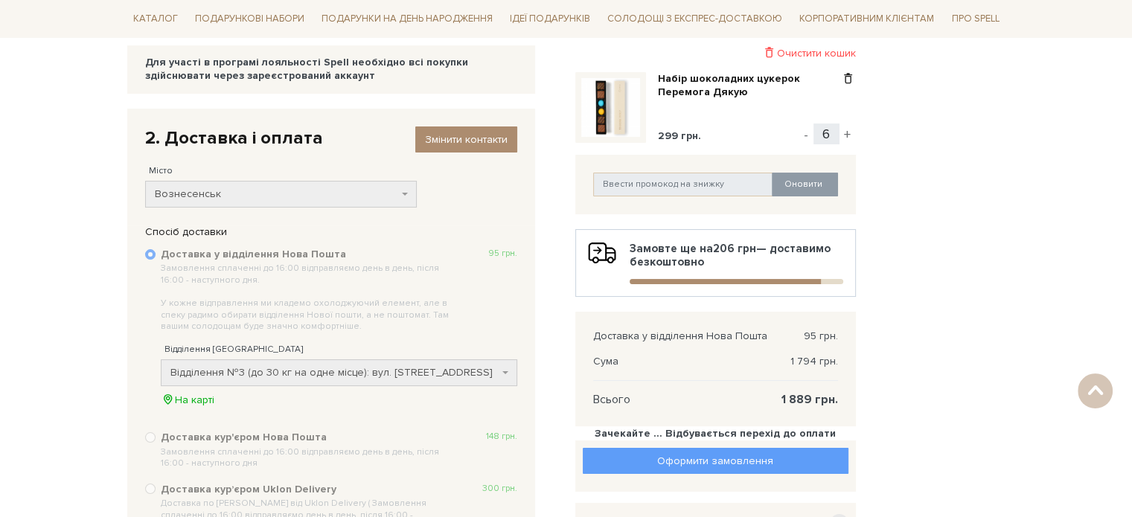
scroll to position [146, 0]
